Goal: Task Accomplishment & Management: Manage account settings

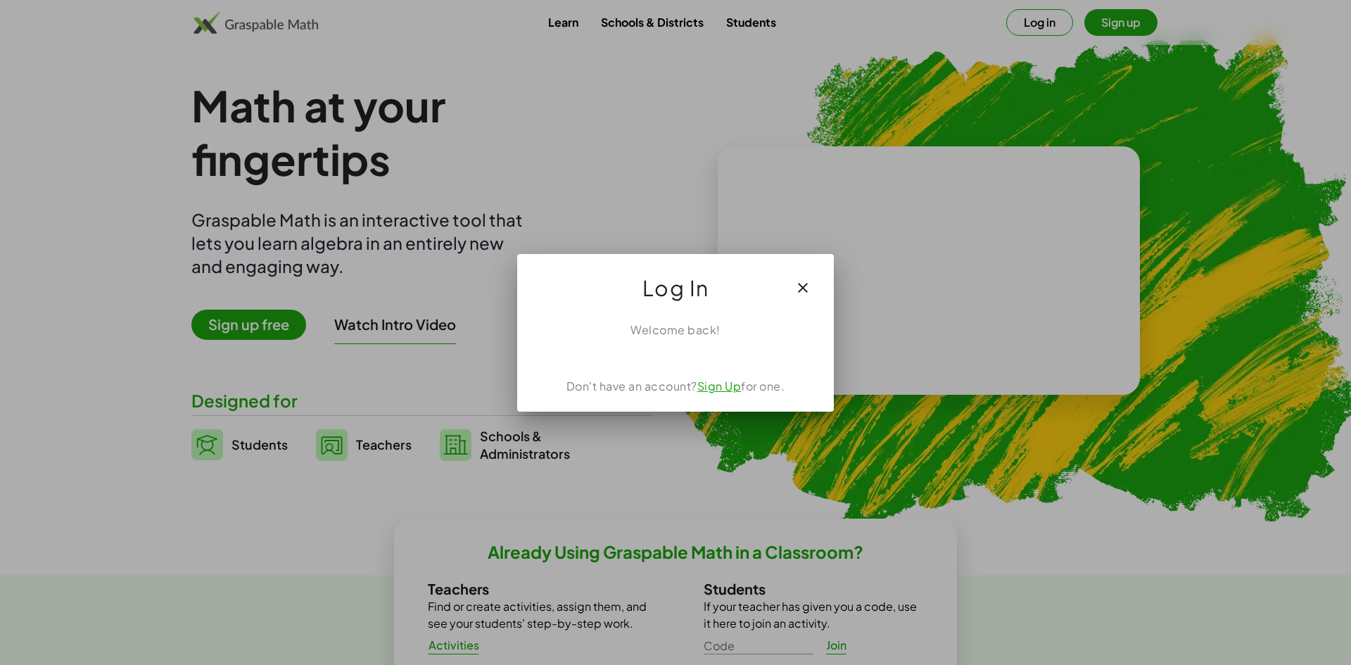
click at [735, 385] on link "Sign Up" at bounding box center [719, 386] width 44 height 15
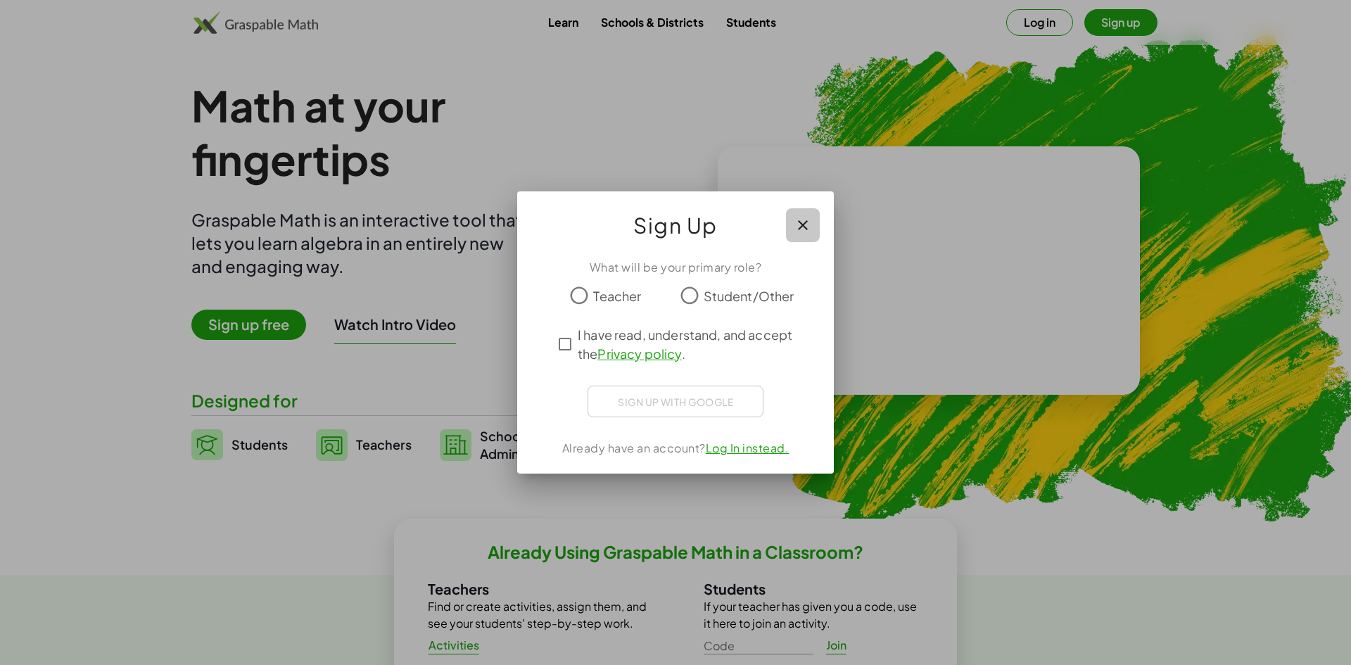
click at [797, 218] on icon "button" at bounding box center [802, 225] width 17 height 17
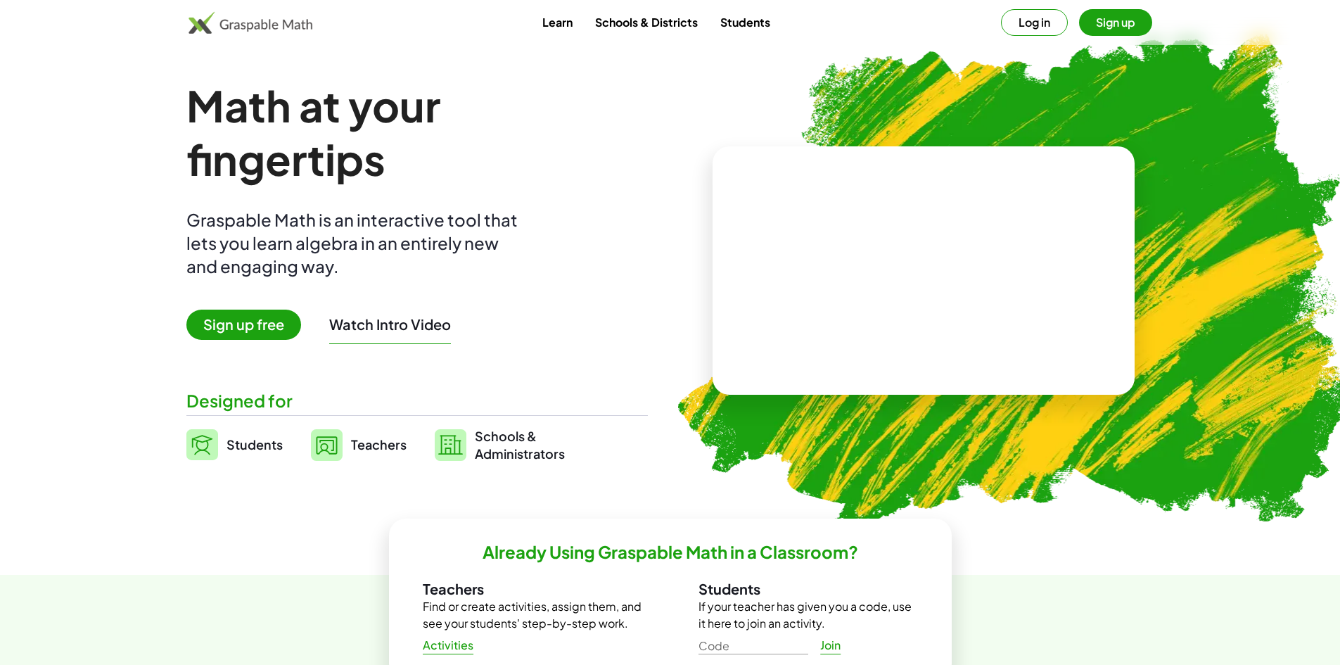
click at [1038, 12] on button "Log in" at bounding box center [1034, 22] width 67 height 27
click at [1032, 25] on button "Log in" at bounding box center [1034, 22] width 67 height 27
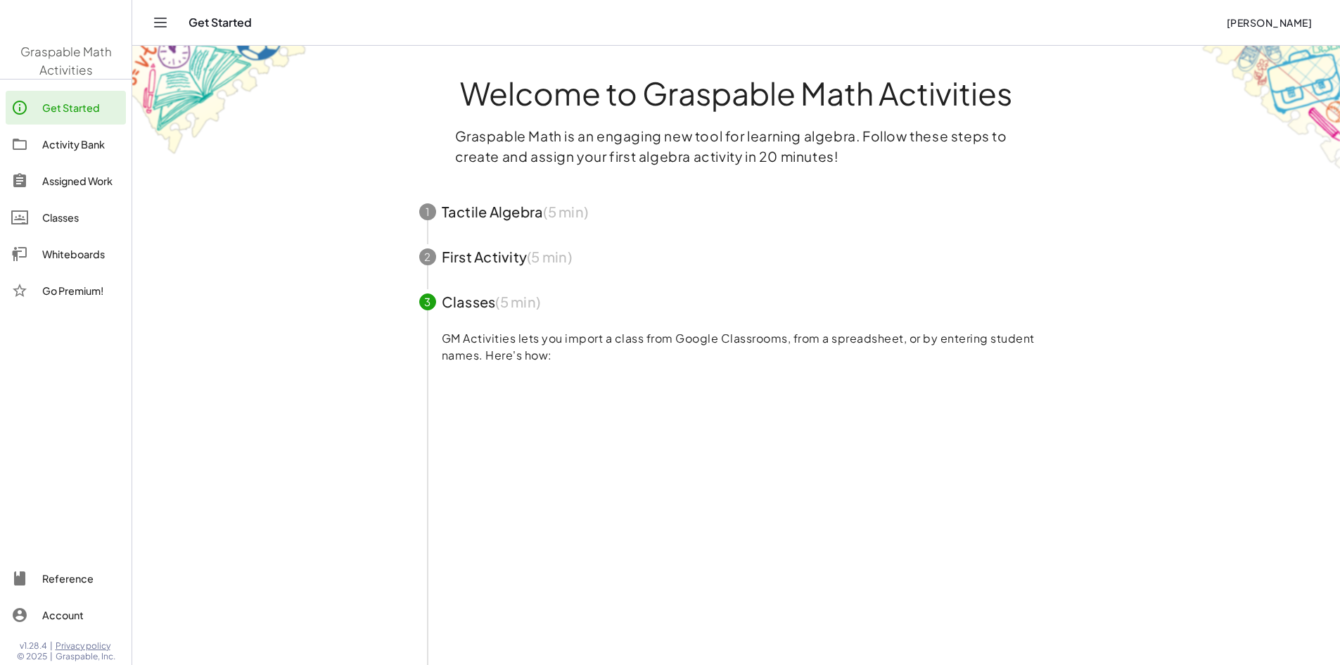
click at [37, 151] on div at bounding box center [26, 144] width 31 height 17
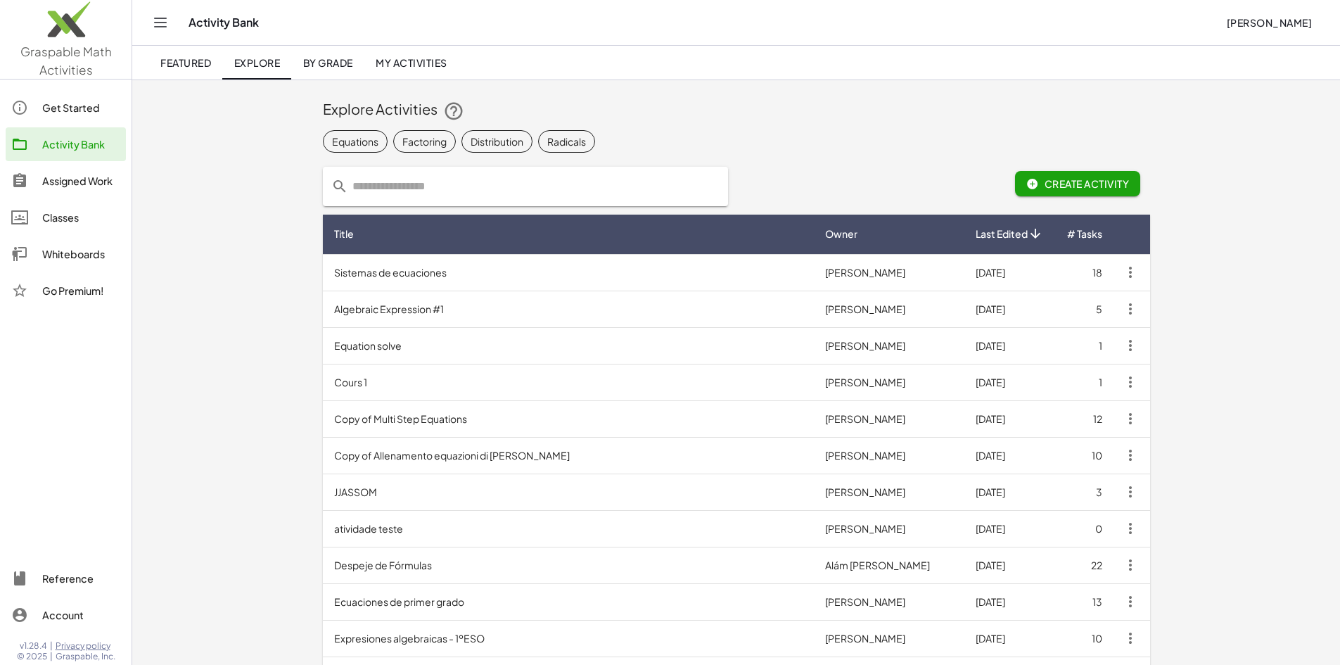
click at [412, 70] on link "My Activities" at bounding box center [411, 63] width 94 height 34
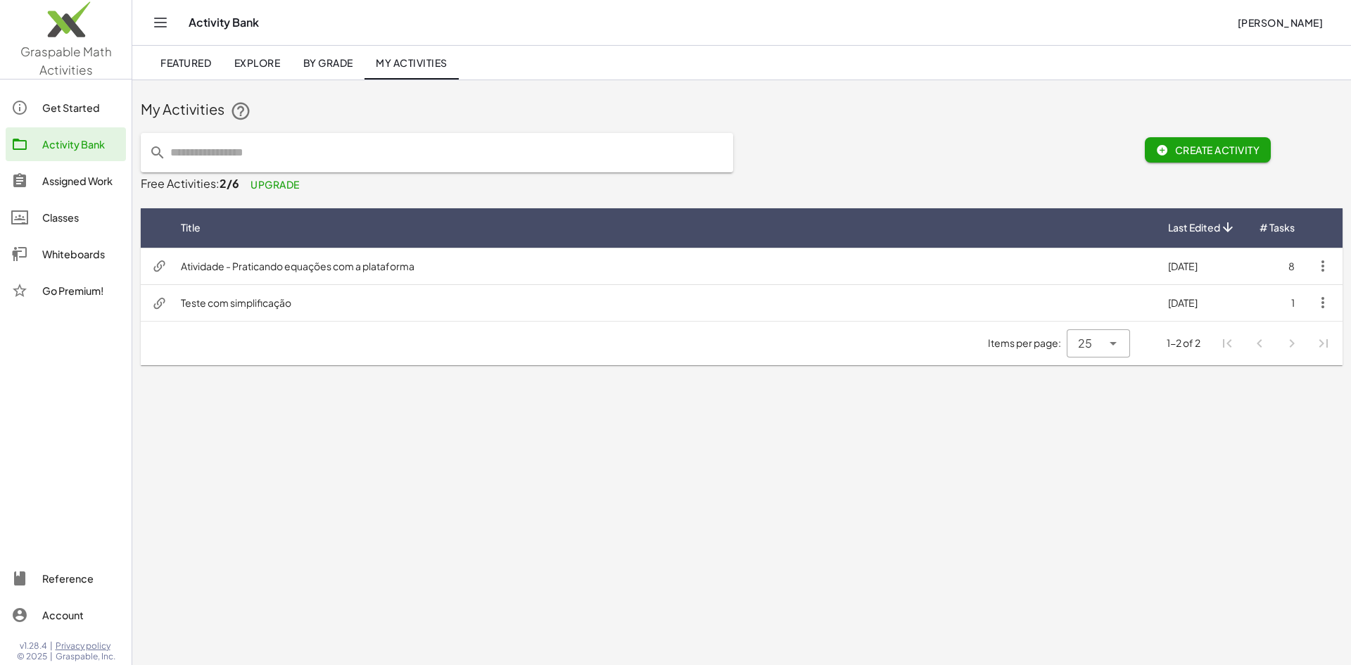
click at [48, 221] on div "Classes" at bounding box center [81, 217] width 78 height 17
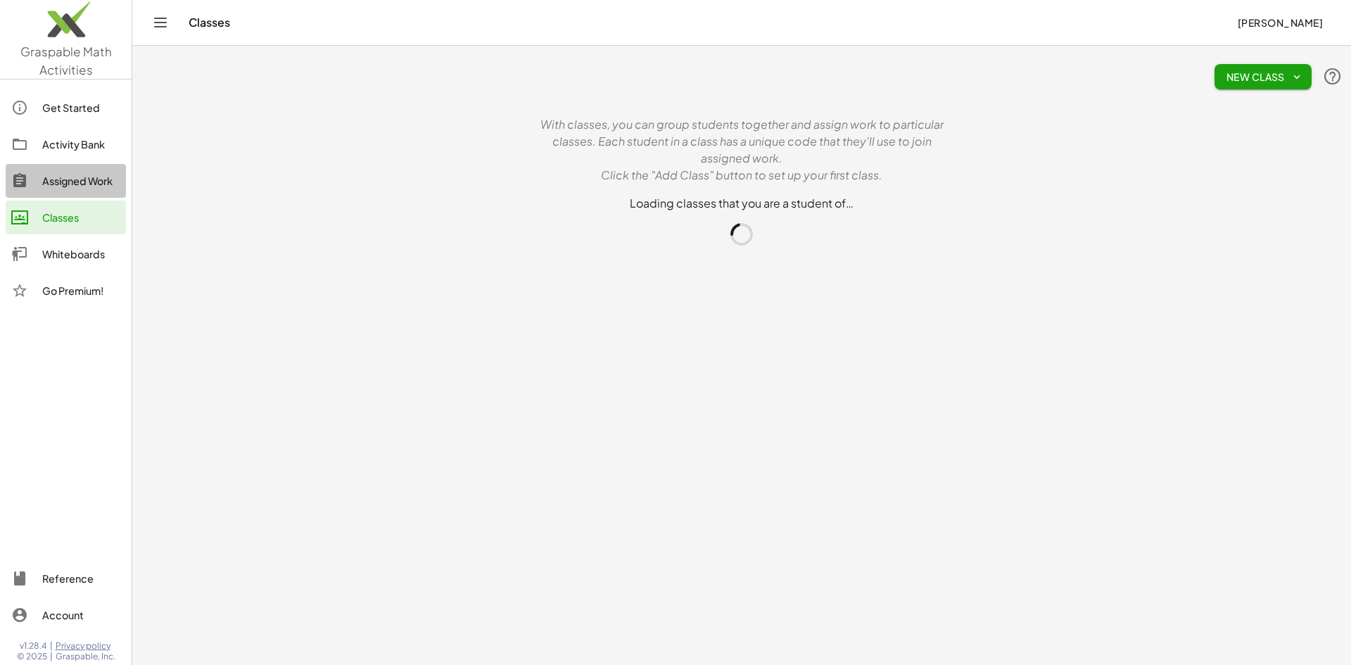
click at [80, 174] on div "Assigned Work" at bounding box center [81, 180] width 78 height 17
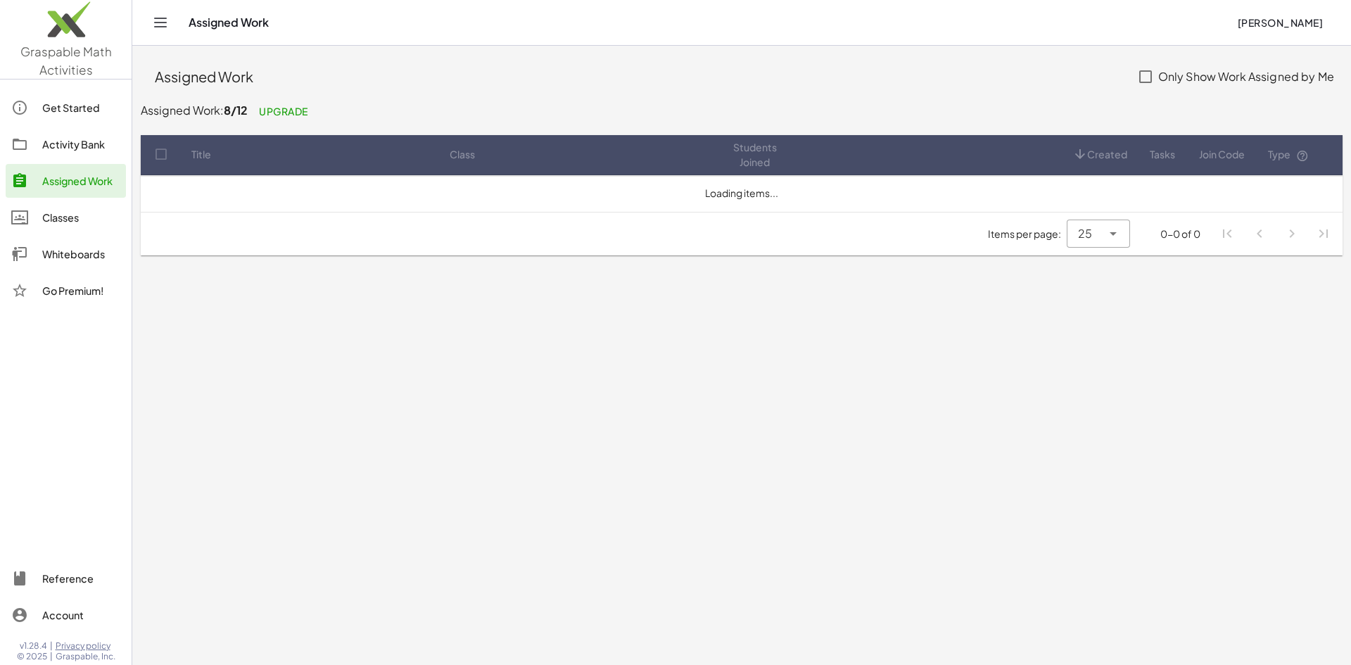
click at [72, 208] on link "Classes" at bounding box center [66, 218] width 120 height 34
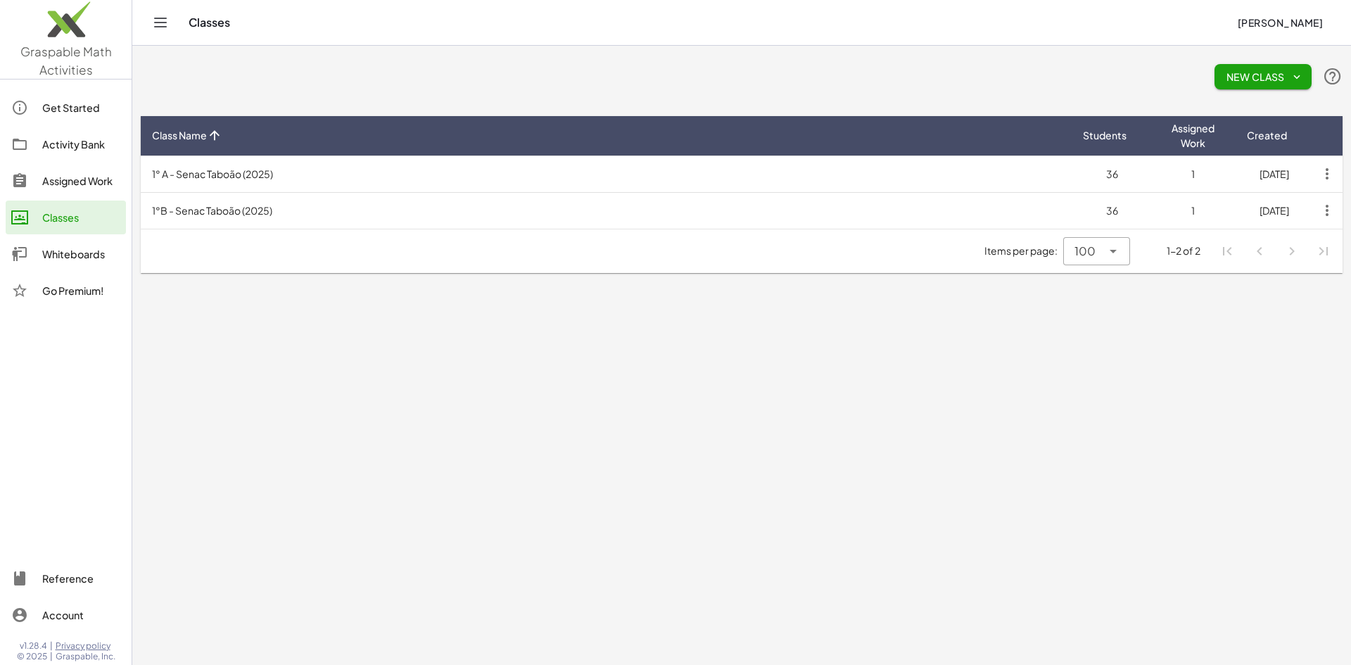
click at [692, 179] on td "1° A - Senac Taboão (2025)" at bounding box center [606, 173] width 931 height 37
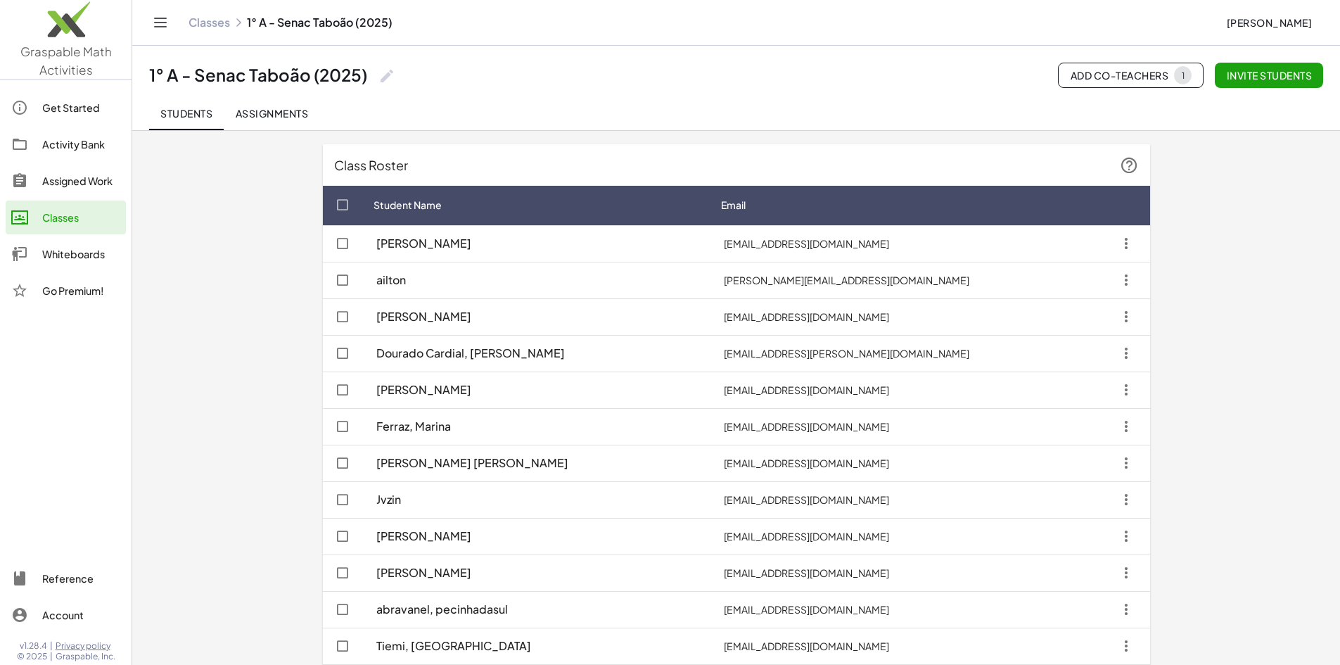
click at [253, 110] on span "Assignments" at bounding box center [271, 113] width 73 height 13
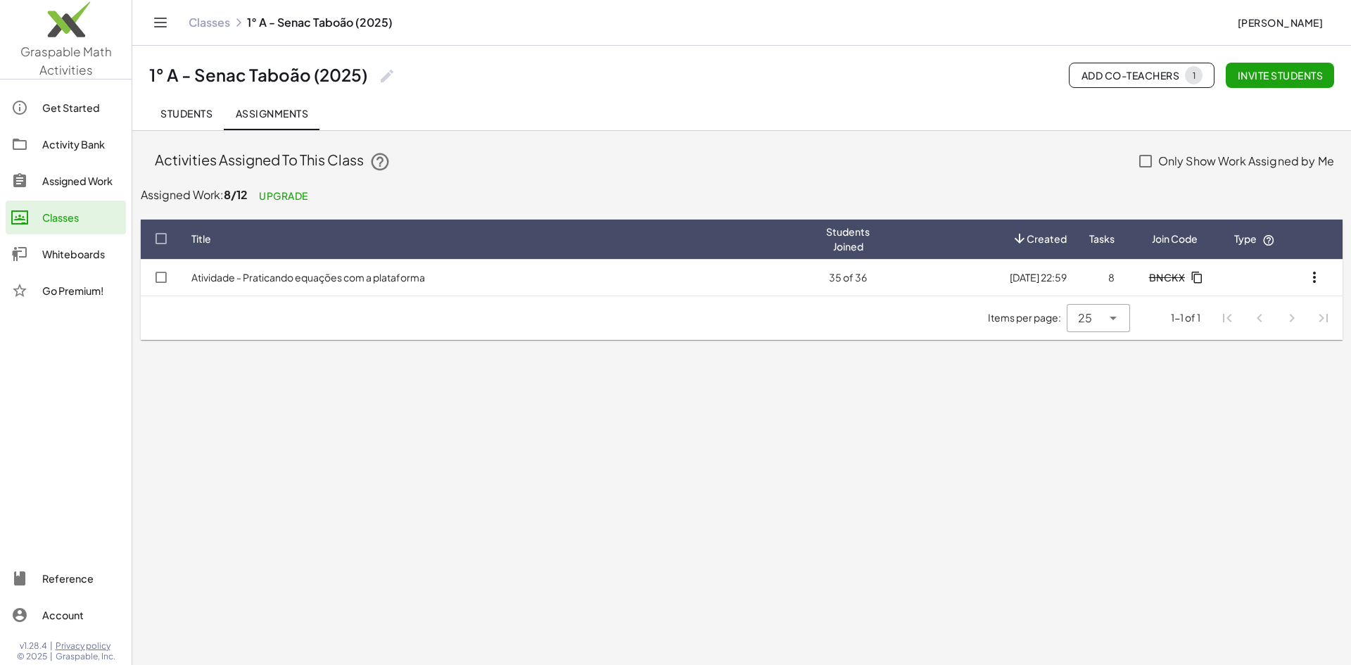
click at [457, 281] on td "Atividade - Praticando equações com a plataforma" at bounding box center [497, 277] width 635 height 37
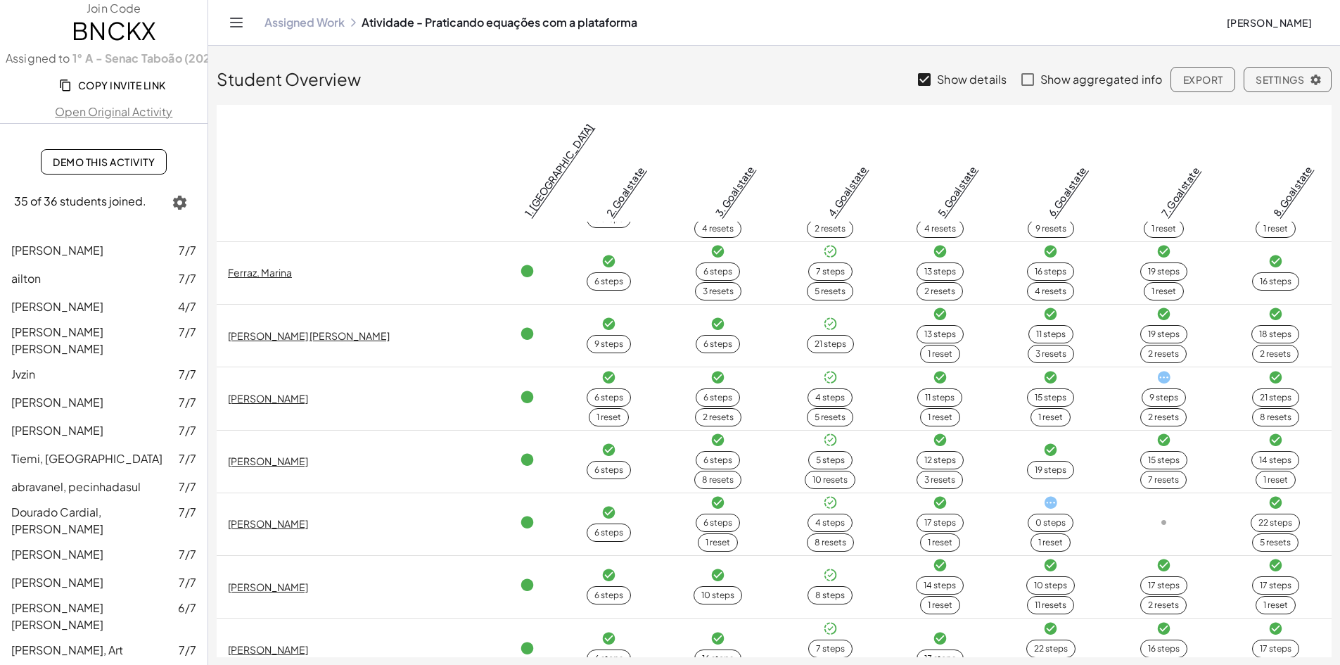
scroll to position [1729, 0]
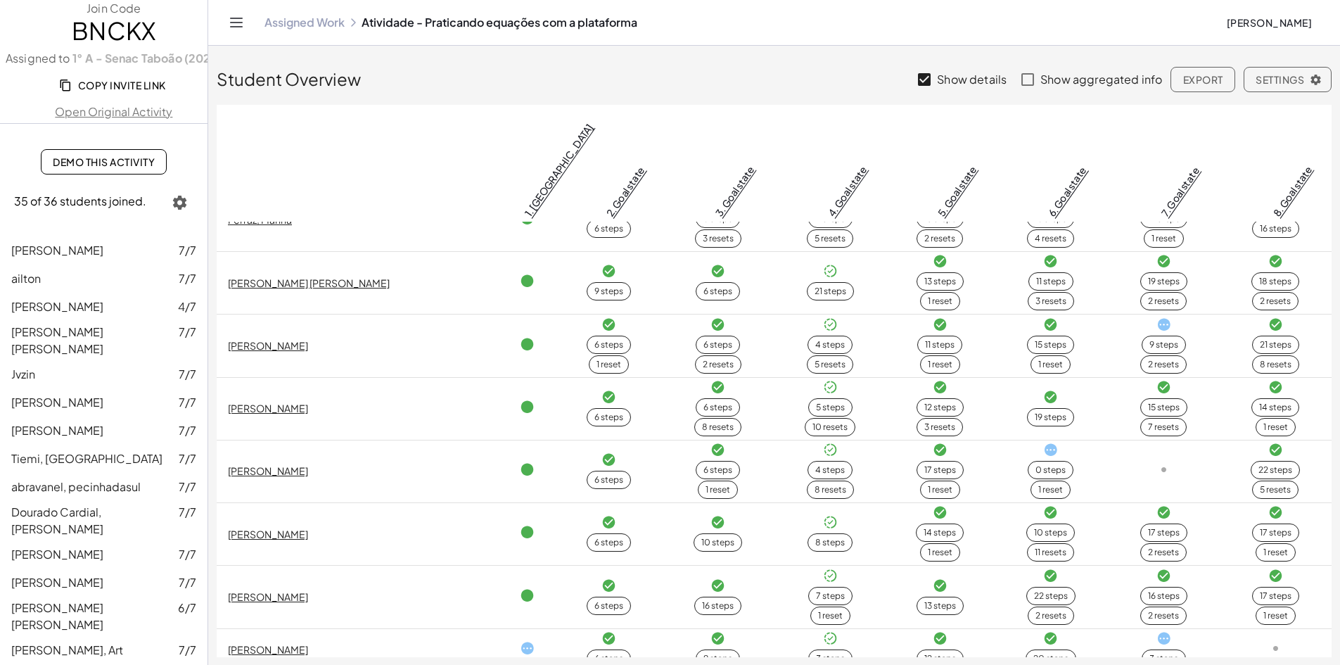
click at [1043, 443] on icon at bounding box center [1050, 450] width 15 height 15
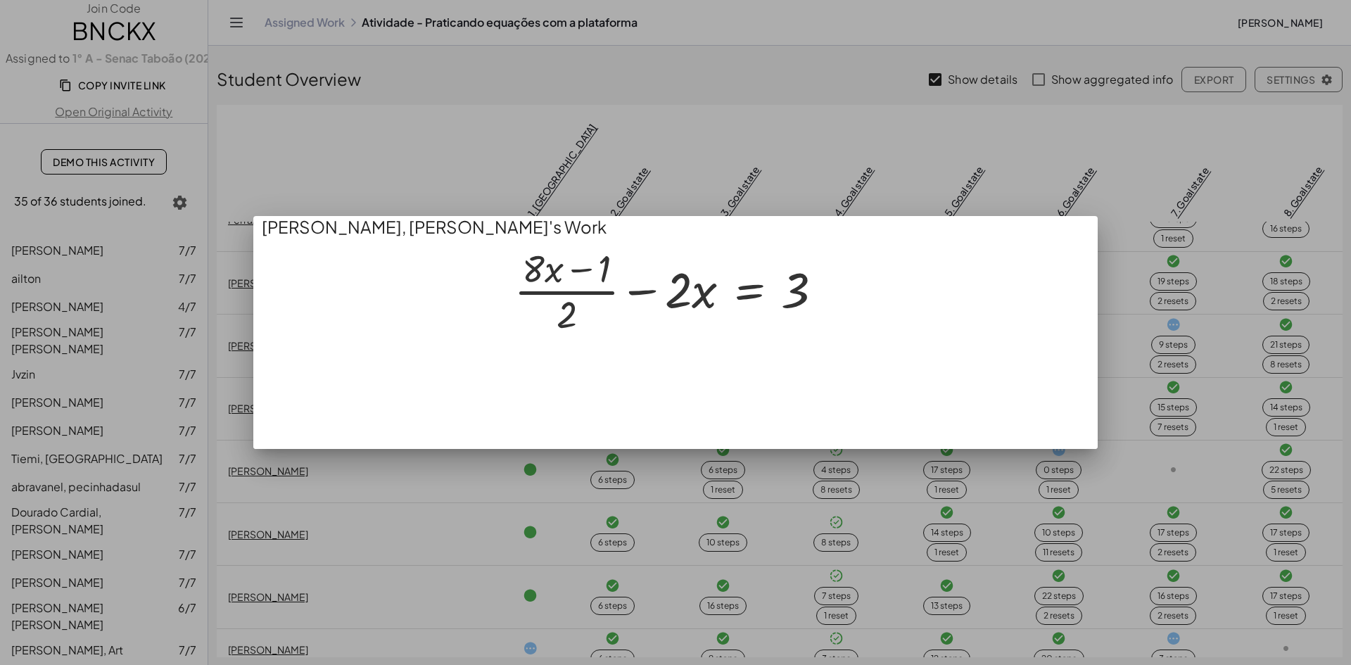
click at [692, 544] on div at bounding box center [675, 332] width 1351 height 665
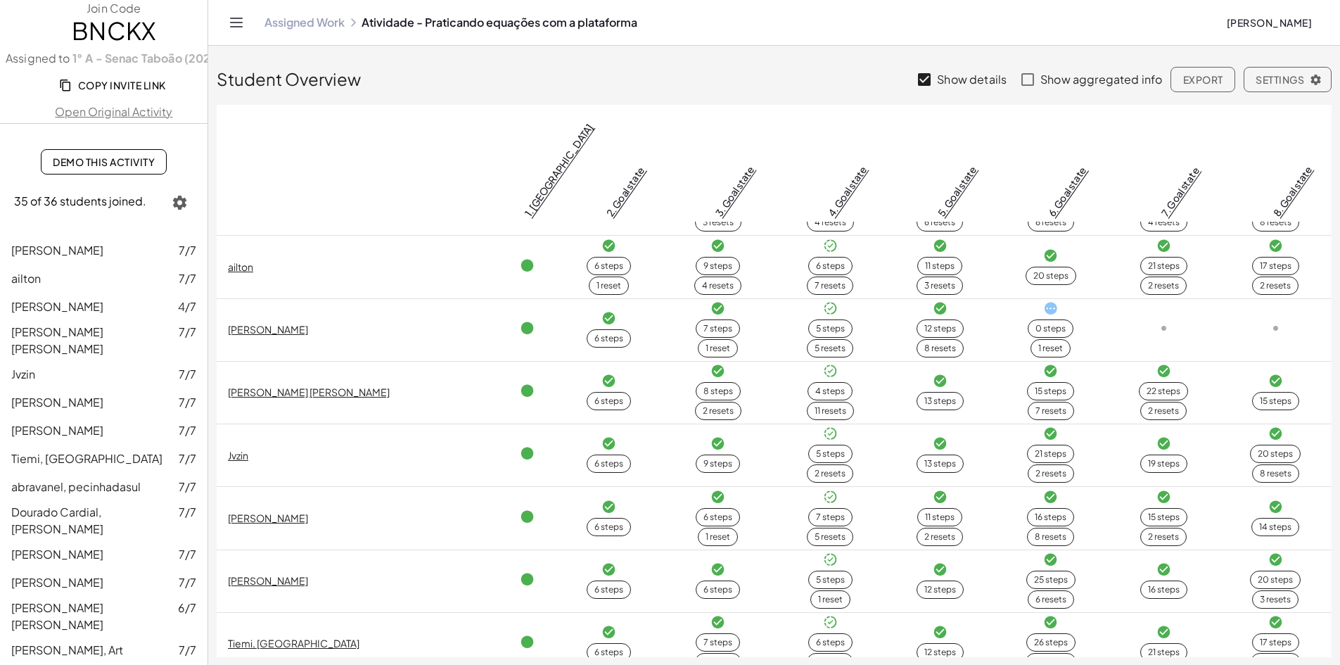
scroll to position [0, 0]
